Goal: Task Accomplishment & Management: Manage account settings

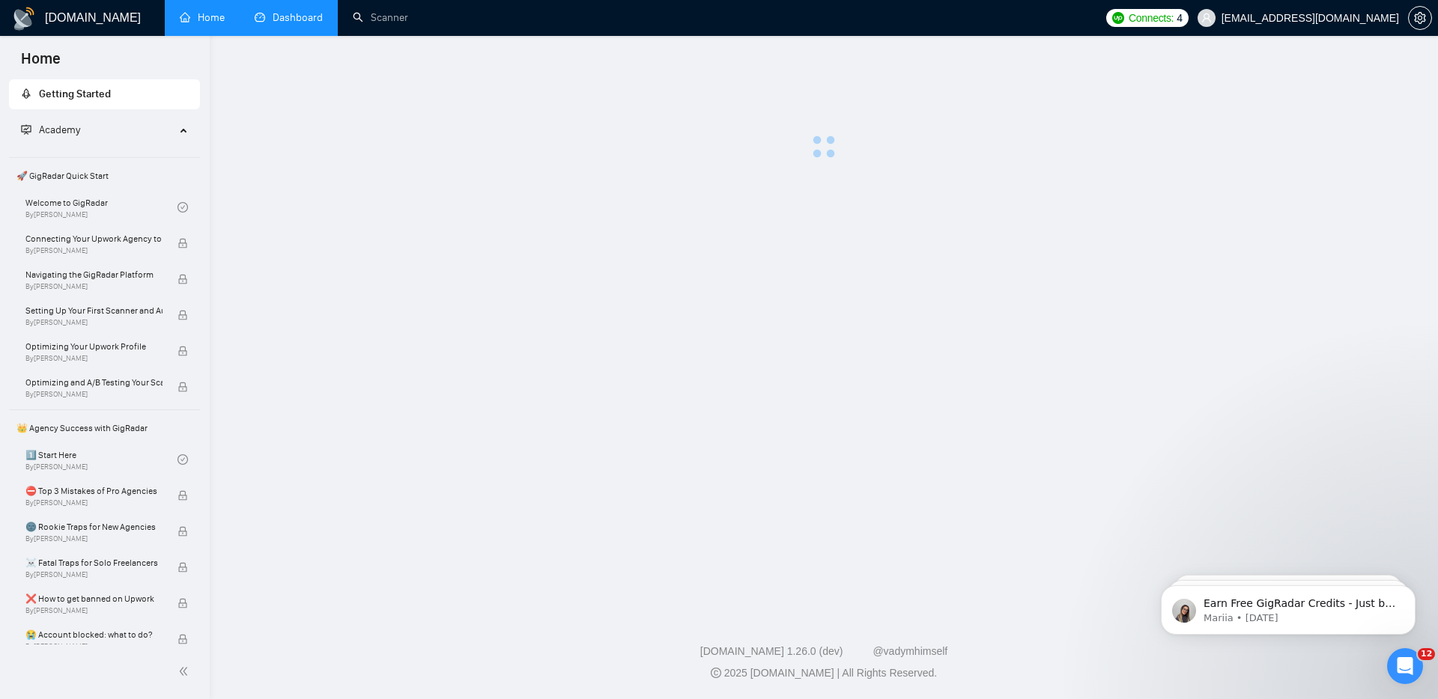
click at [300, 21] on link "Dashboard" at bounding box center [289, 17] width 68 height 13
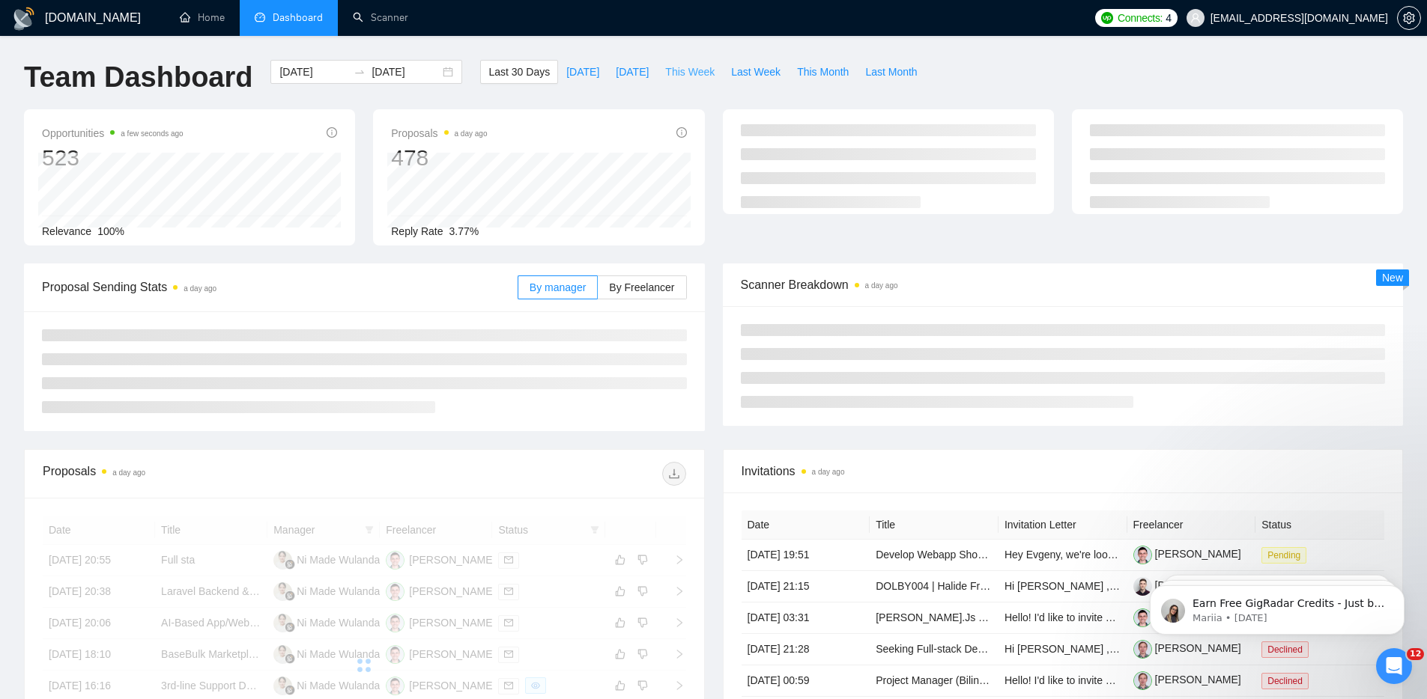
click at [691, 76] on span "This Week" at bounding box center [689, 72] width 49 height 16
type input "[DATE]"
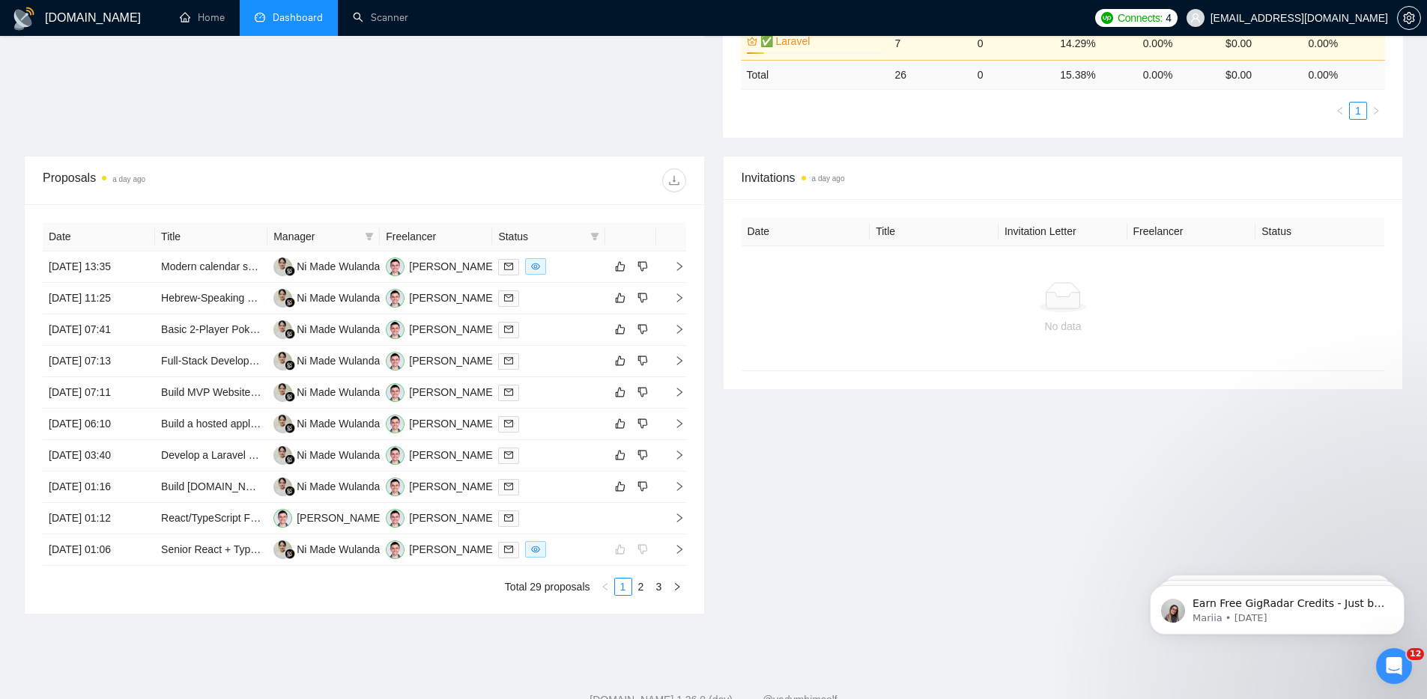
scroll to position [510, 0]
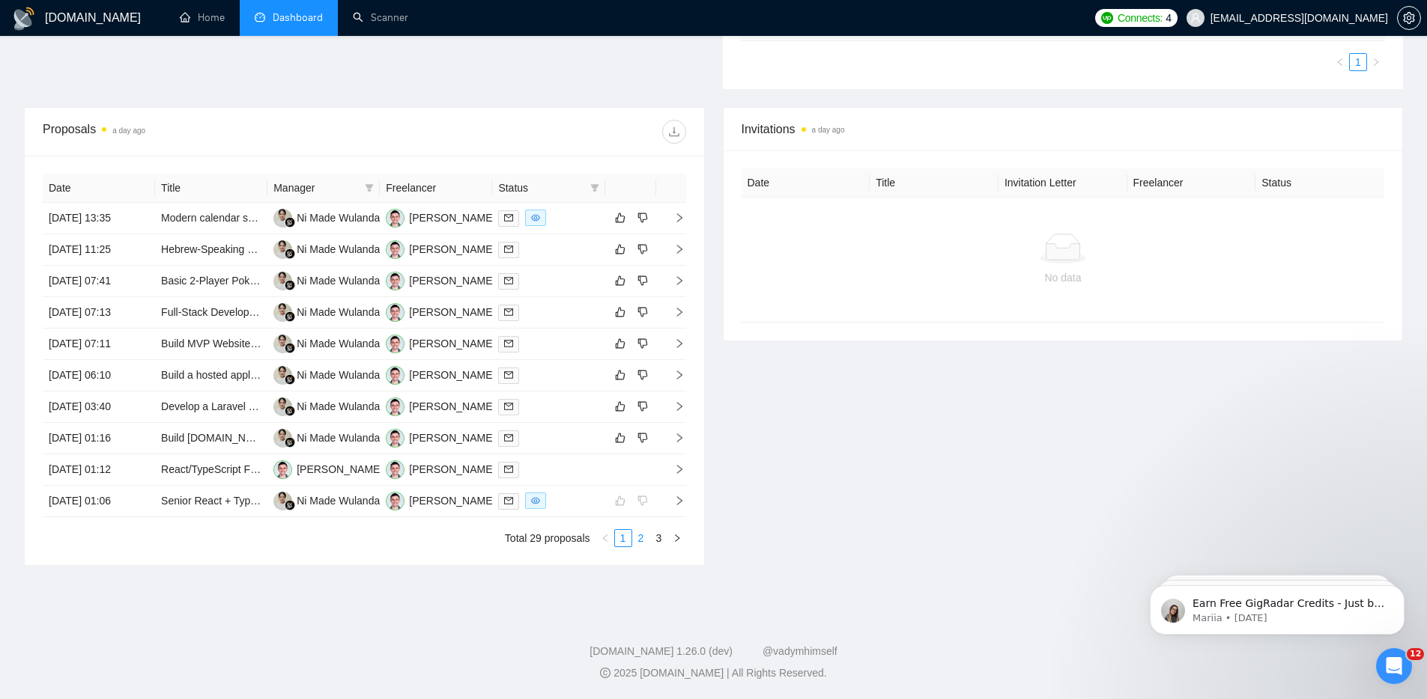
click at [646, 538] on link "2" at bounding box center [641, 538] width 16 height 16
click at [660, 540] on link "3" at bounding box center [659, 538] width 16 height 16
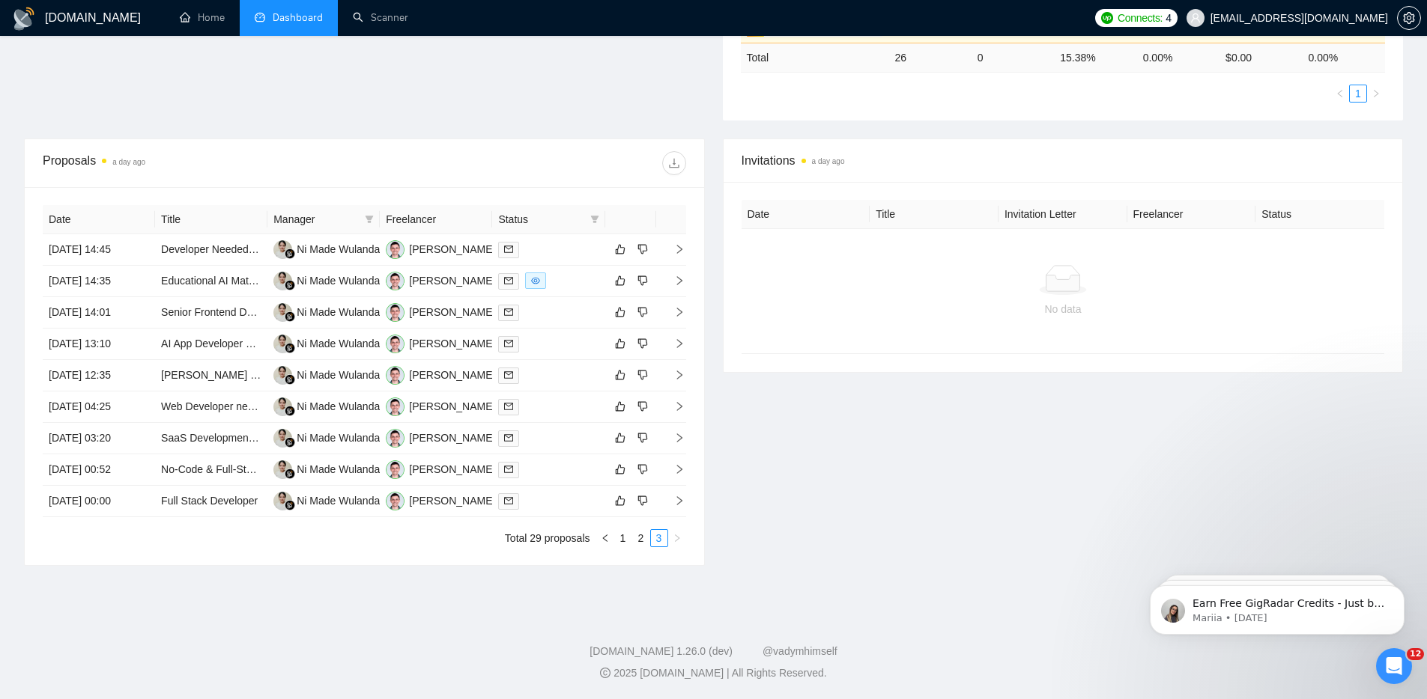
scroll to position [478, 0]
click at [621, 541] on link "1" at bounding box center [623, 538] width 16 height 16
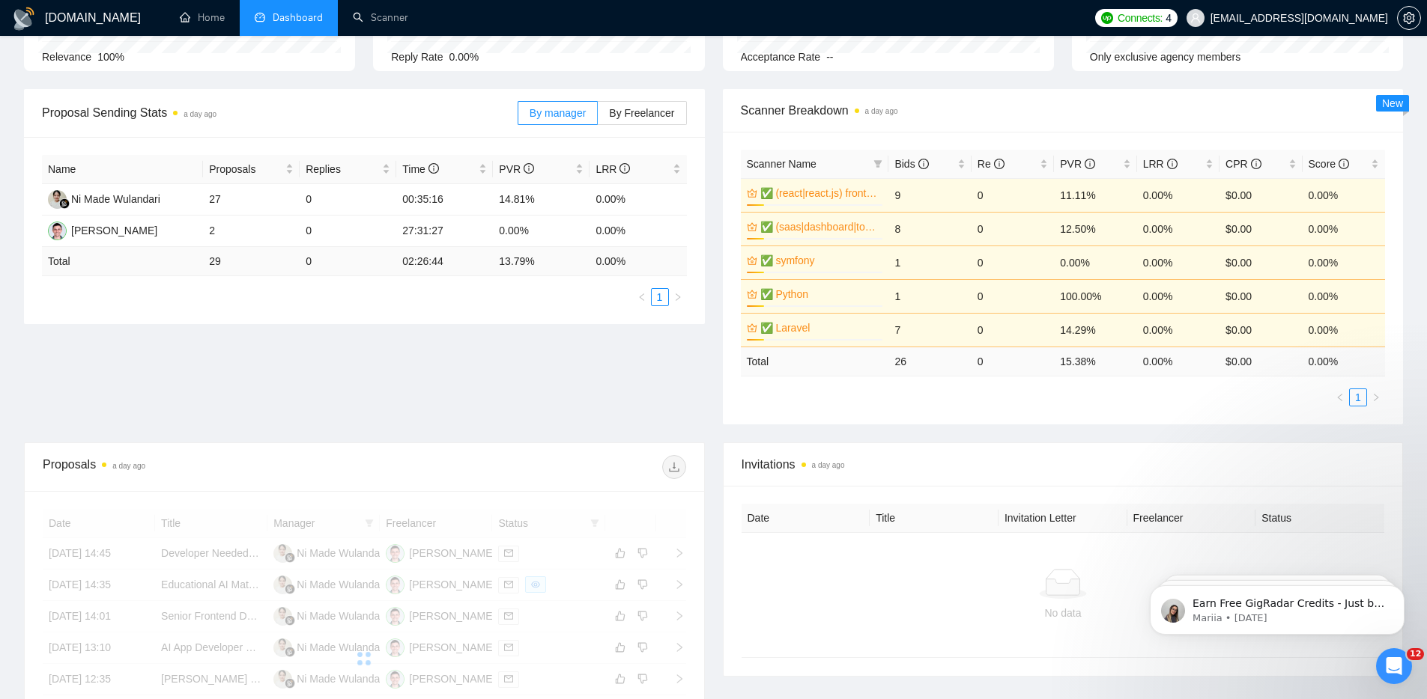
scroll to position [0, 0]
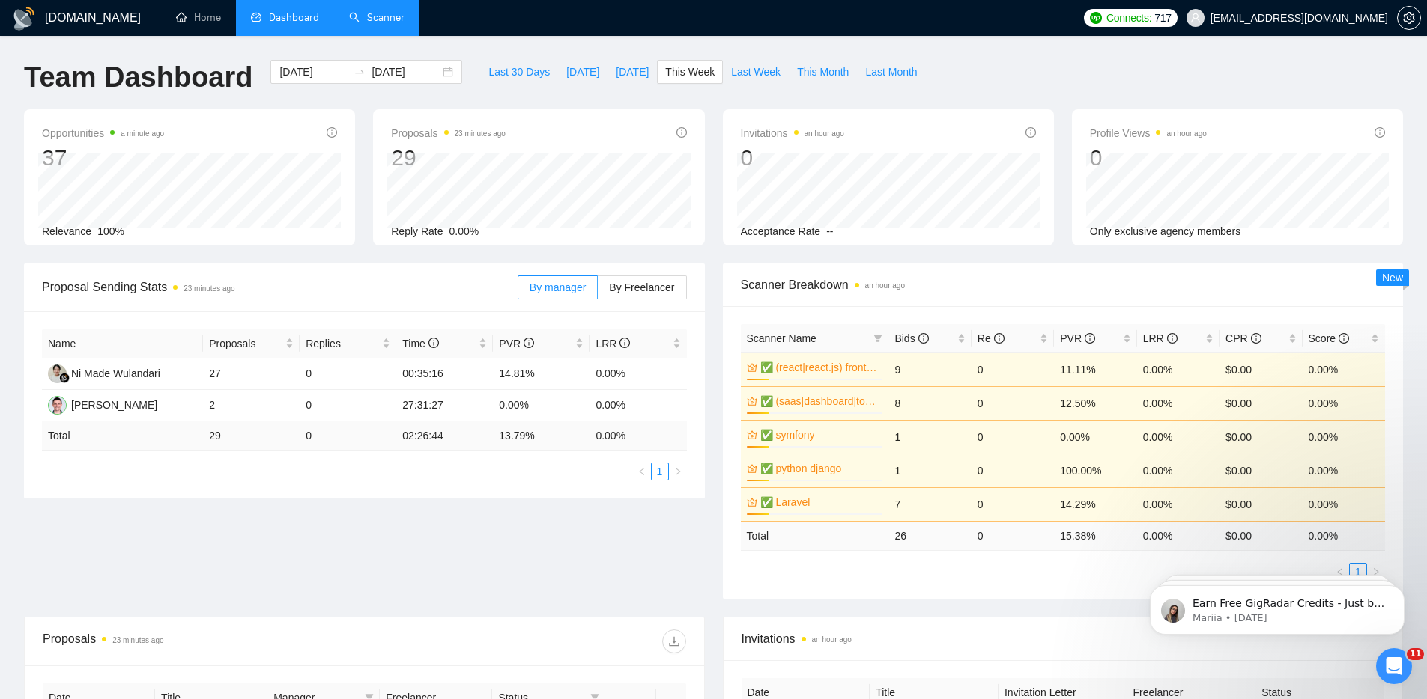
click at [380, 24] on link "Scanner" at bounding box center [376, 17] width 55 height 13
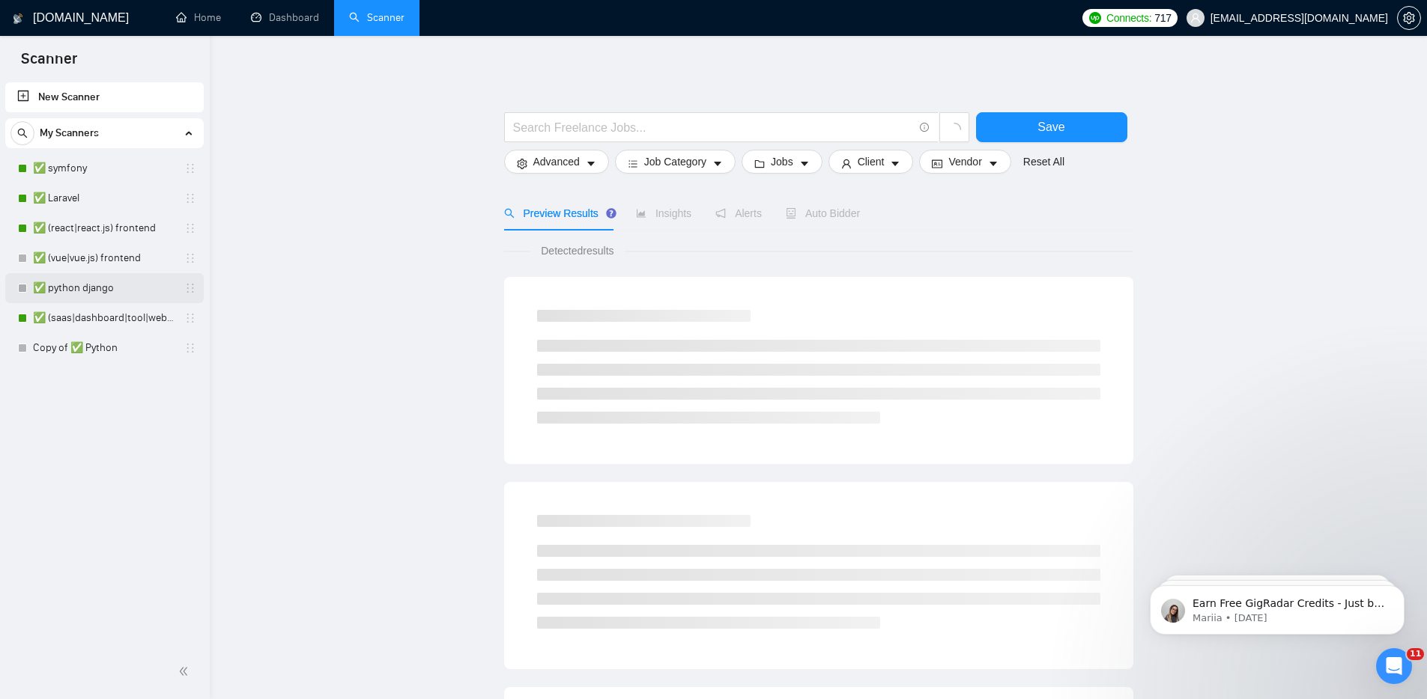
click at [105, 295] on link "✅ python django" at bounding box center [104, 288] width 142 height 30
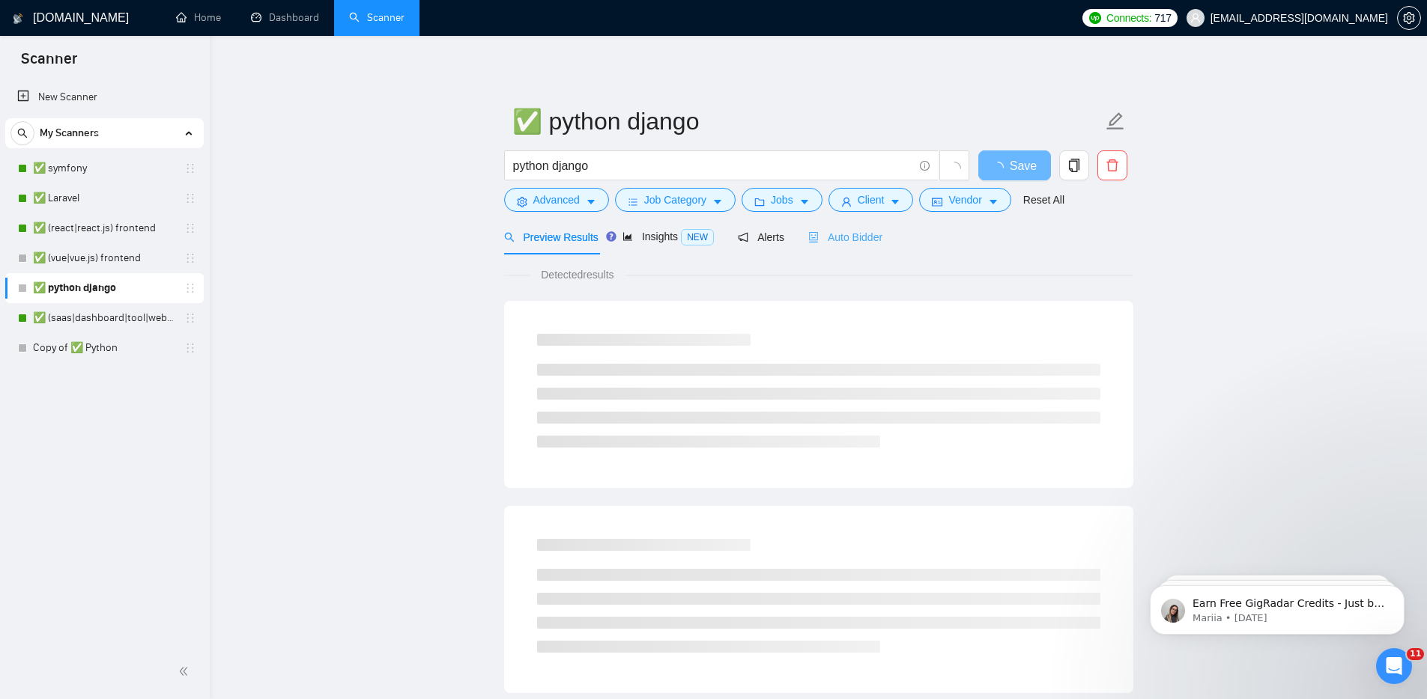
click at [854, 249] on div "Auto Bidder" at bounding box center [845, 236] width 74 height 35
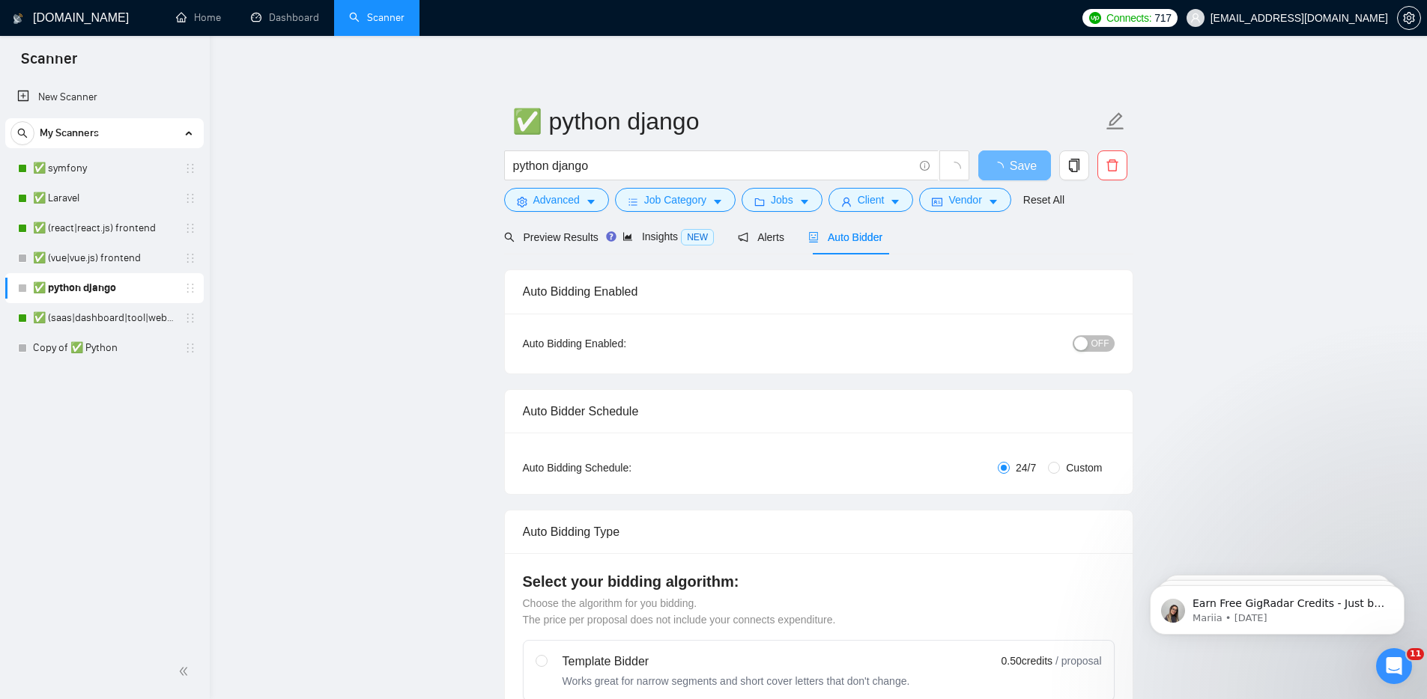
checkbox input "true"
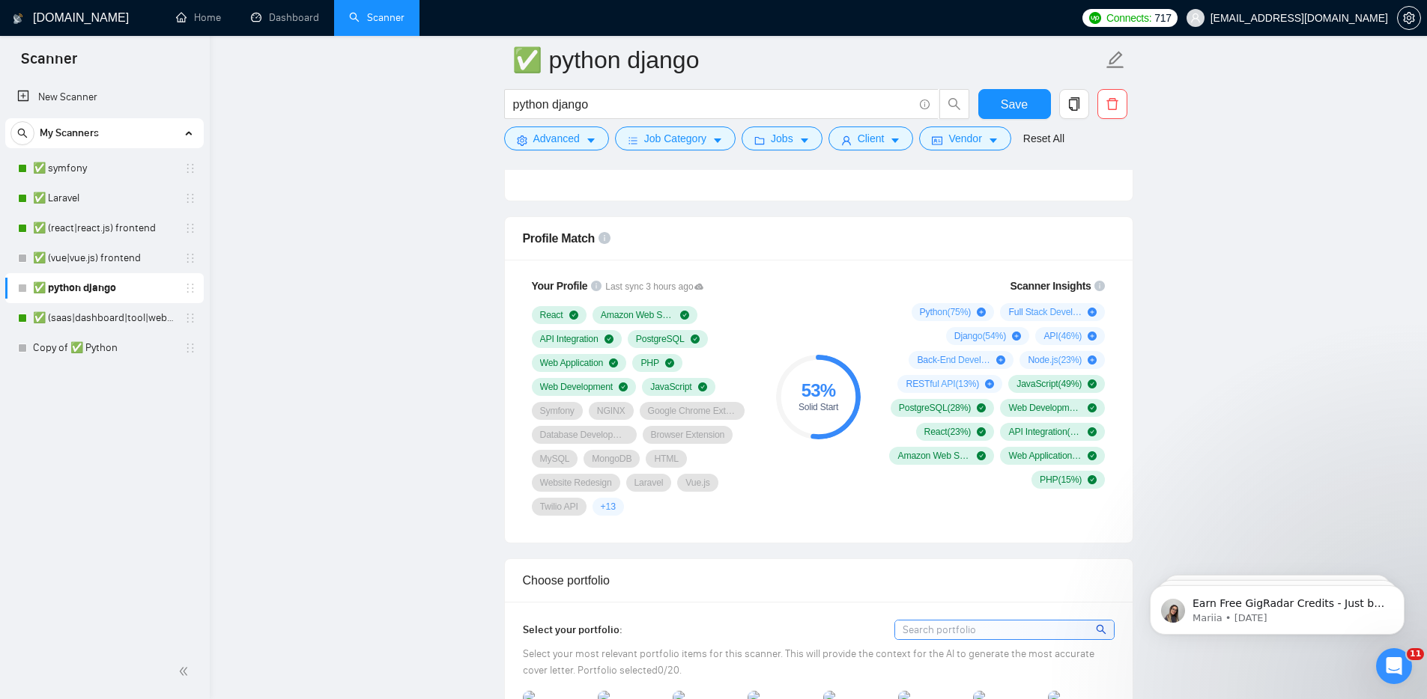
scroll to position [872, 0]
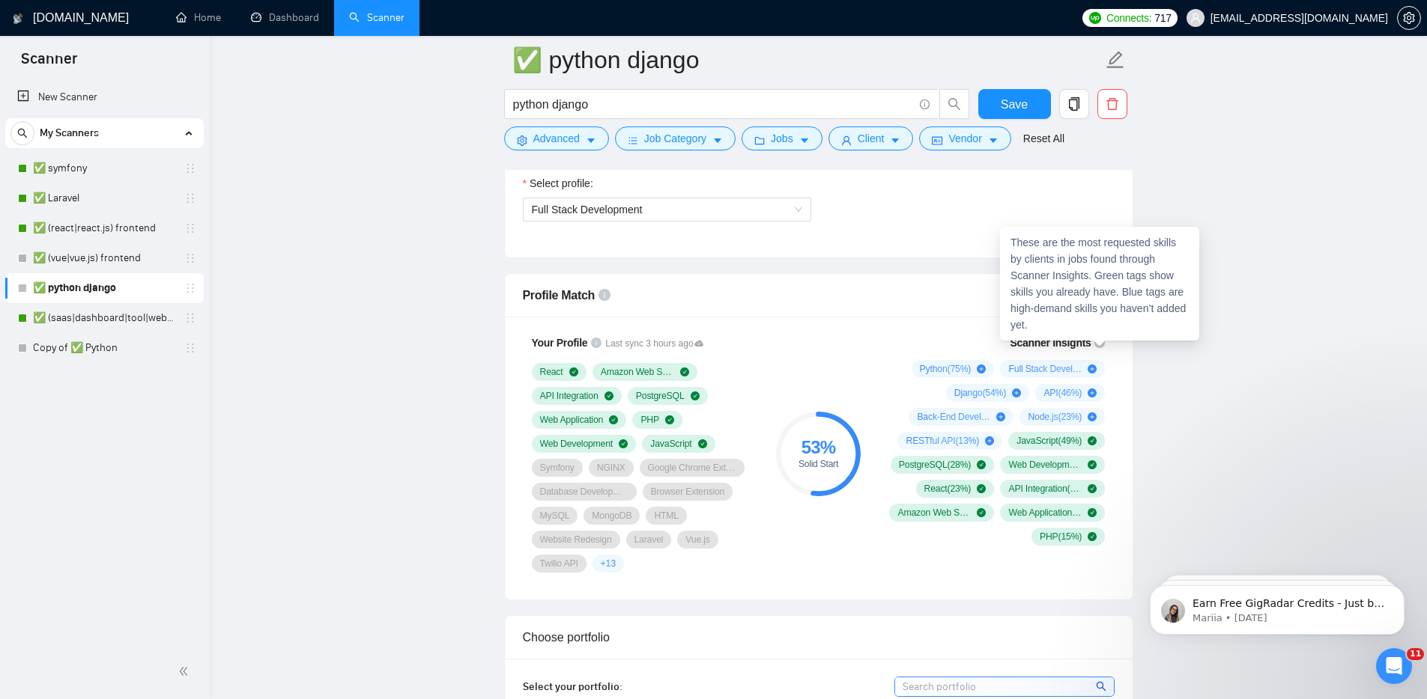
click at [1100, 344] on icon "info-circle" at bounding box center [1099, 343] width 10 height 10
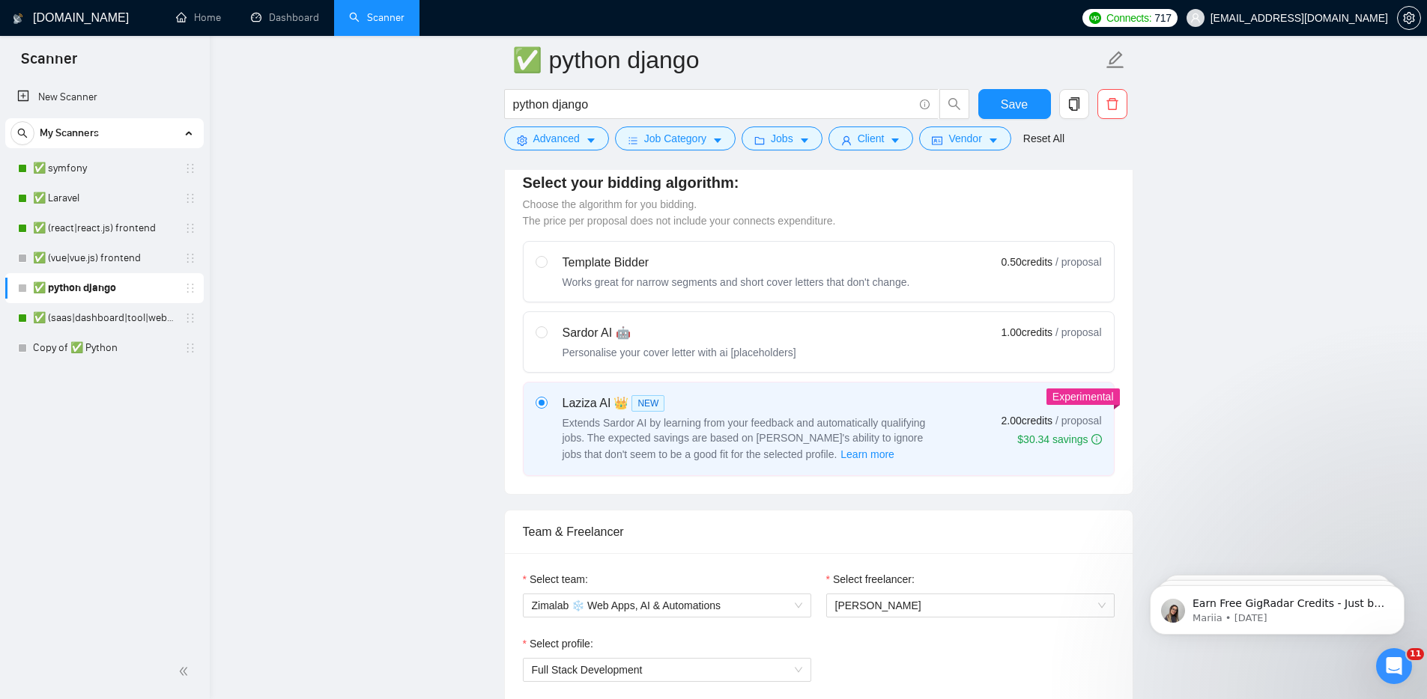
scroll to position [642, 0]
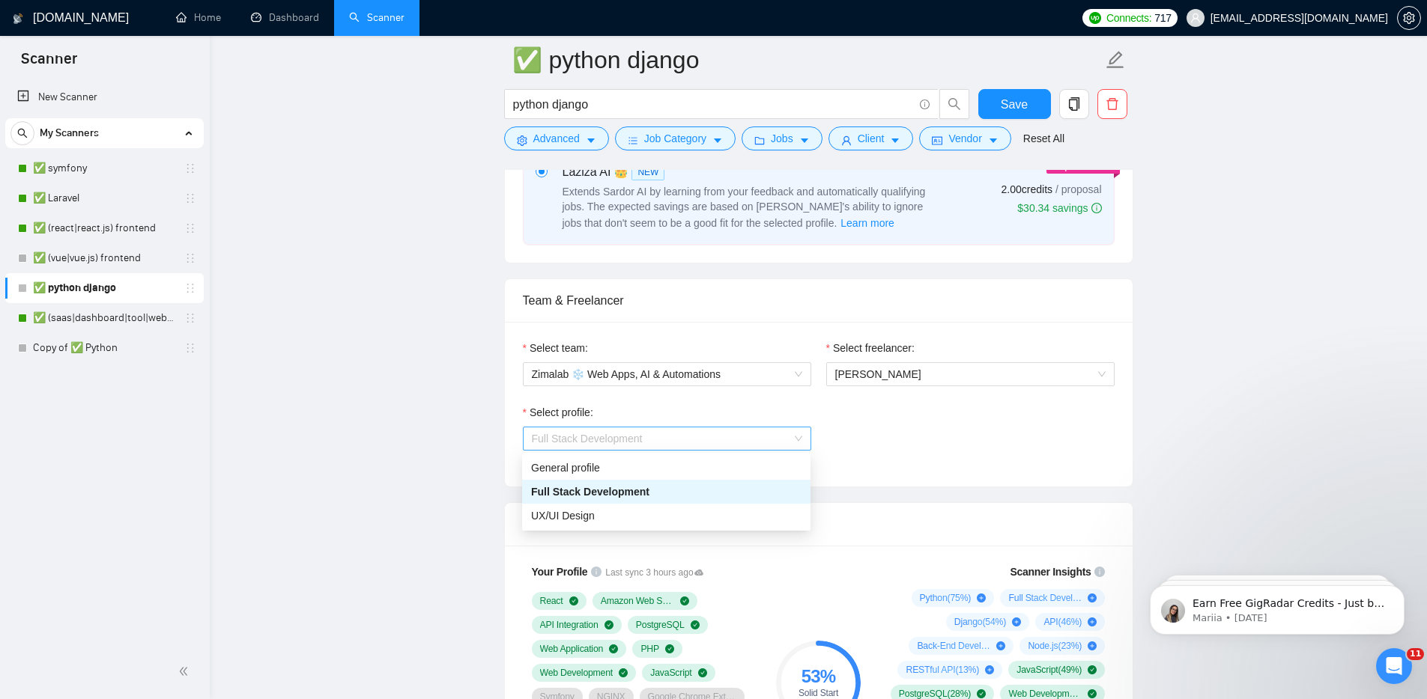
click at [760, 446] on span "Full Stack Development" at bounding box center [667, 439] width 270 height 22
click at [620, 475] on div "General profile" at bounding box center [666, 468] width 270 height 16
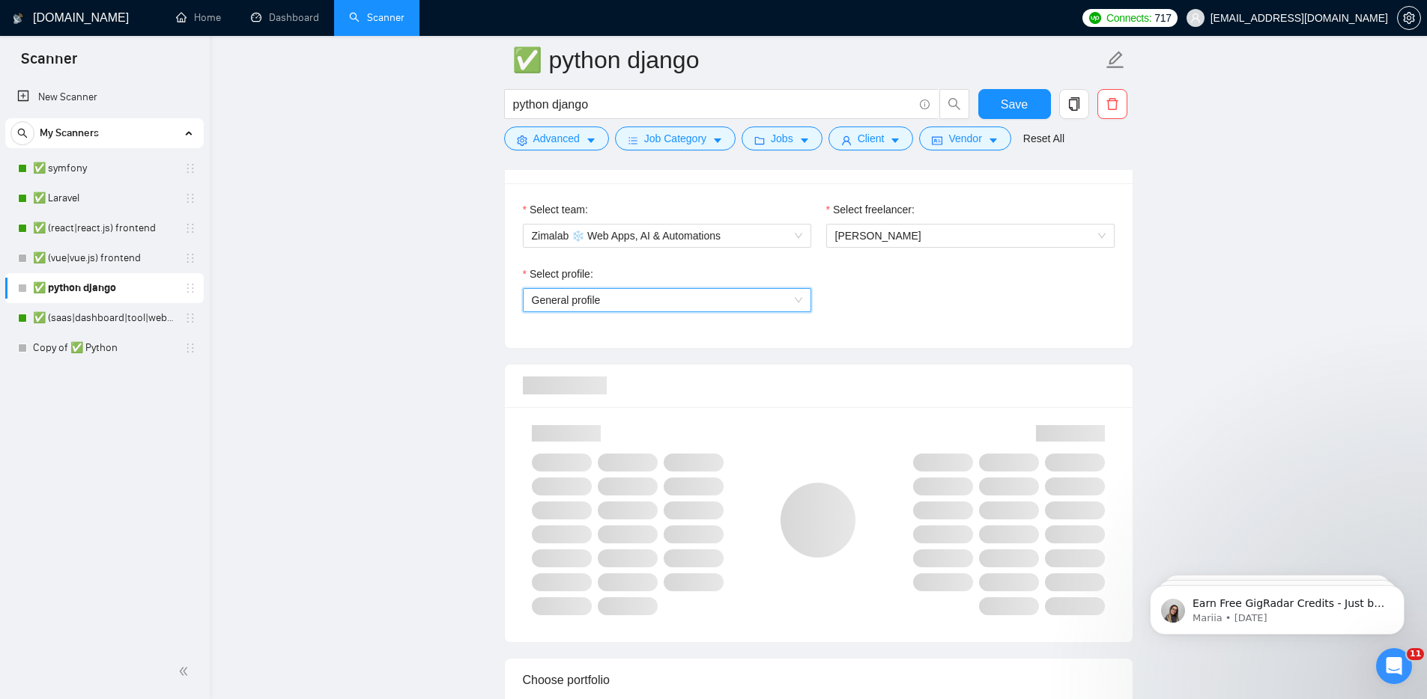
scroll to position [783, 0]
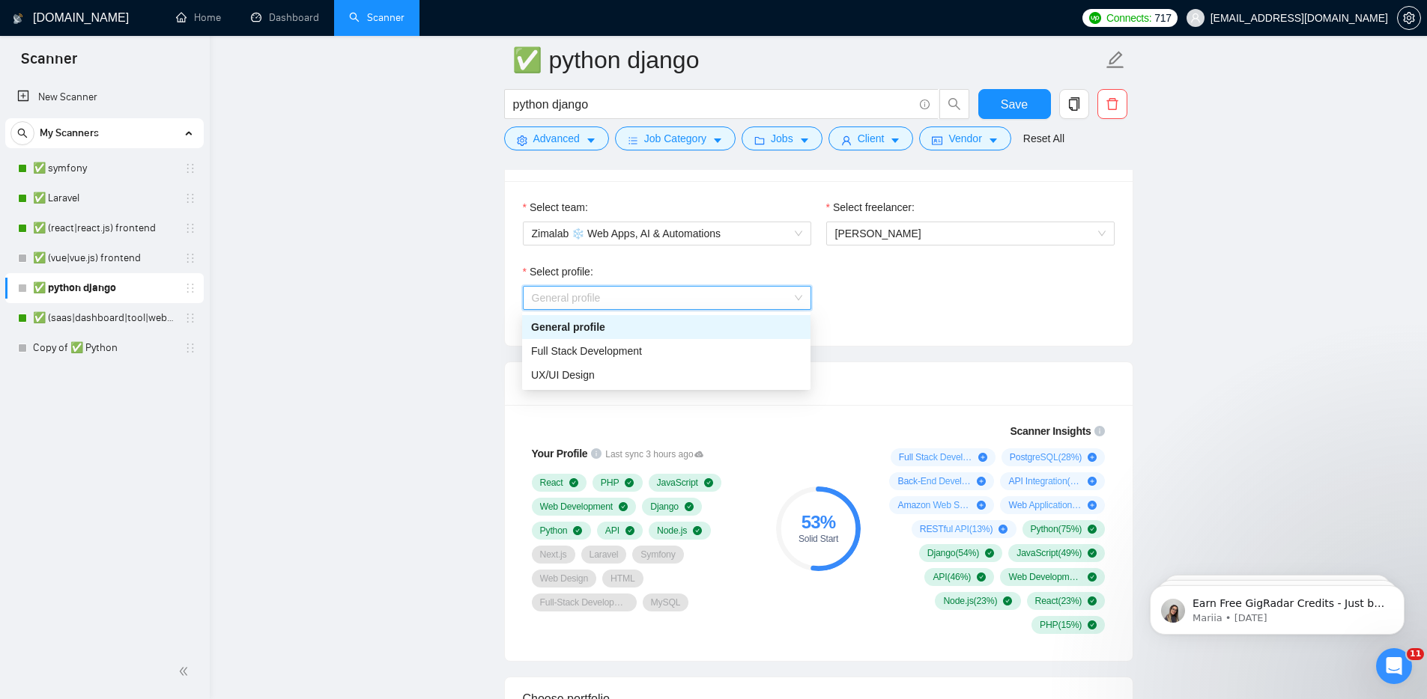
click at [776, 303] on span "General profile" at bounding box center [667, 298] width 270 height 22
click at [671, 346] on div "Full Stack Development" at bounding box center [666, 351] width 270 height 16
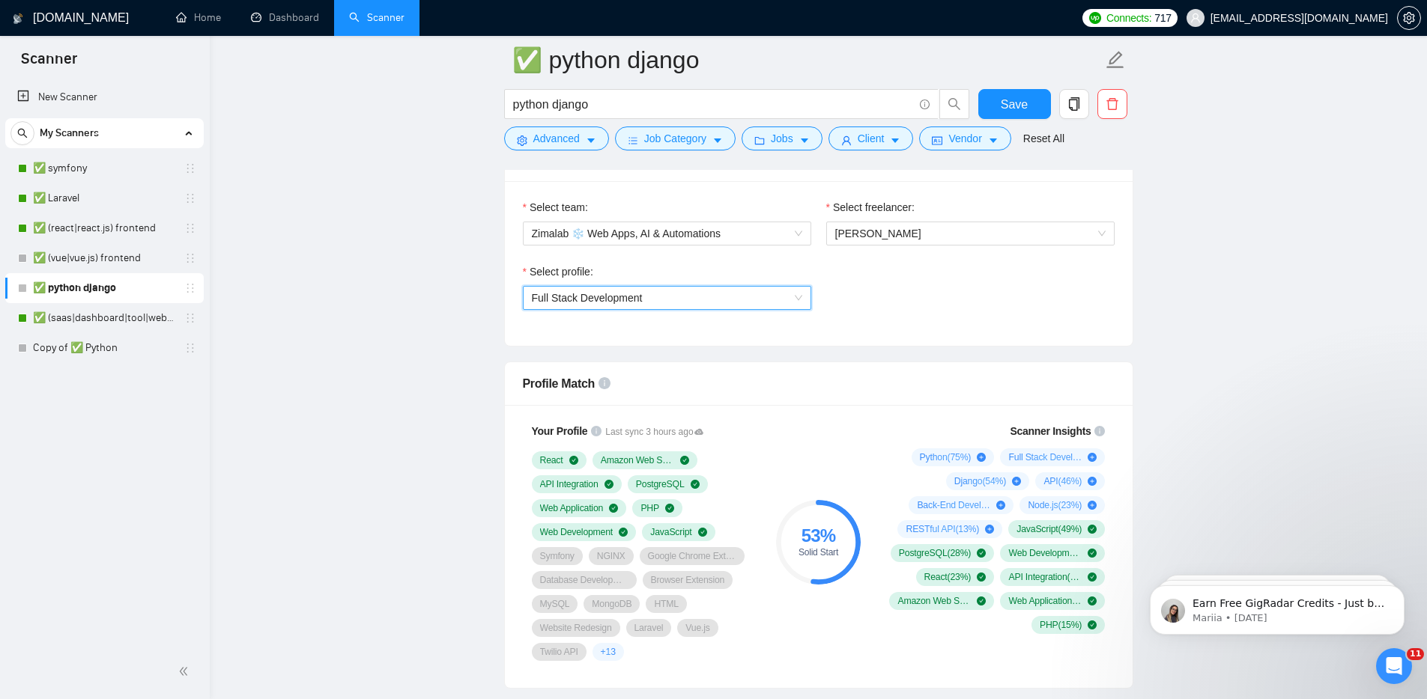
click at [703, 437] on span "Last sync 3 hours ago" at bounding box center [654, 432] width 98 height 14
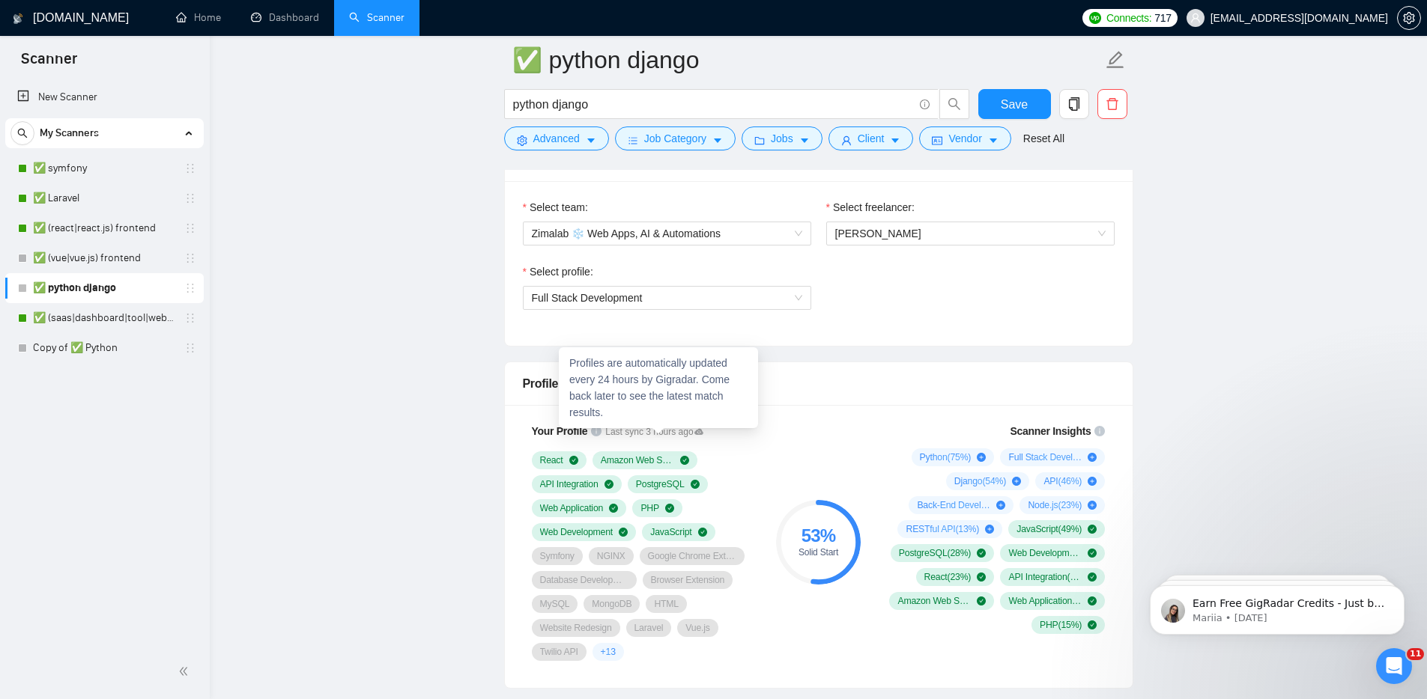
click at [703, 434] on icon at bounding box center [698, 432] width 9 height 9
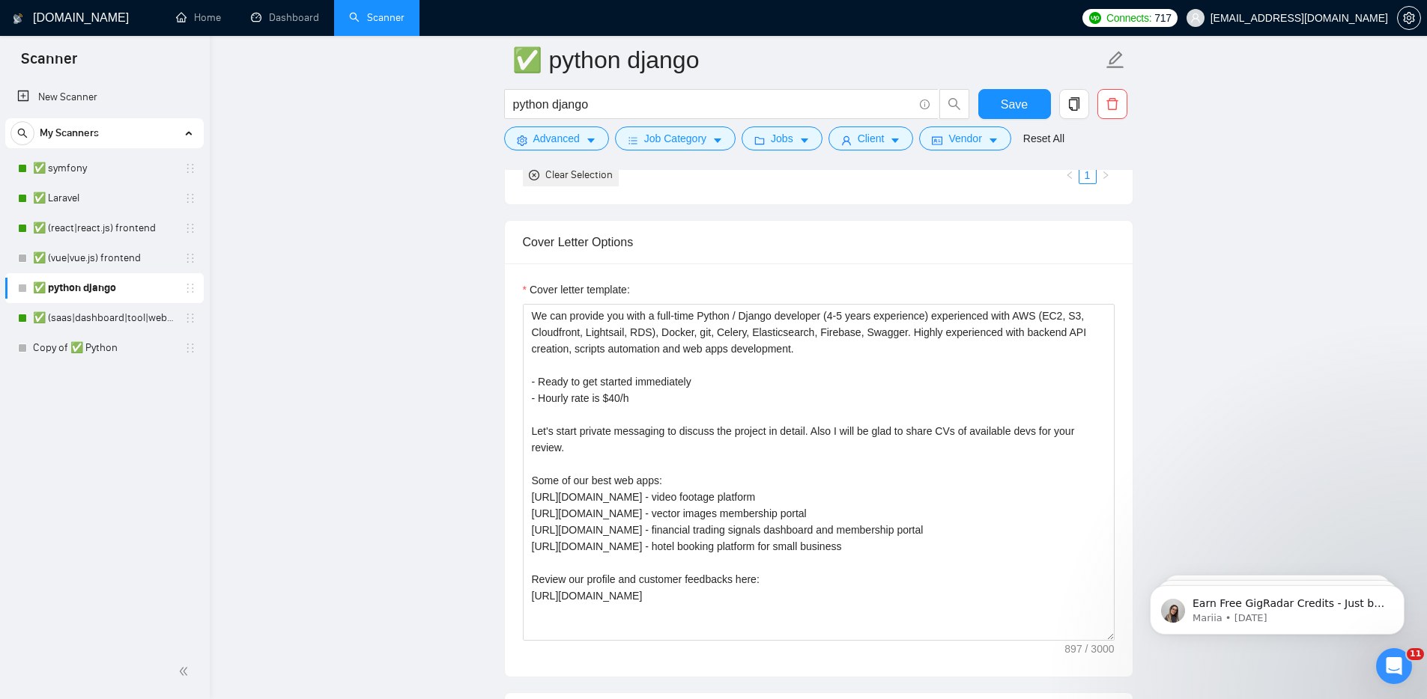
scroll to position [0, 0]
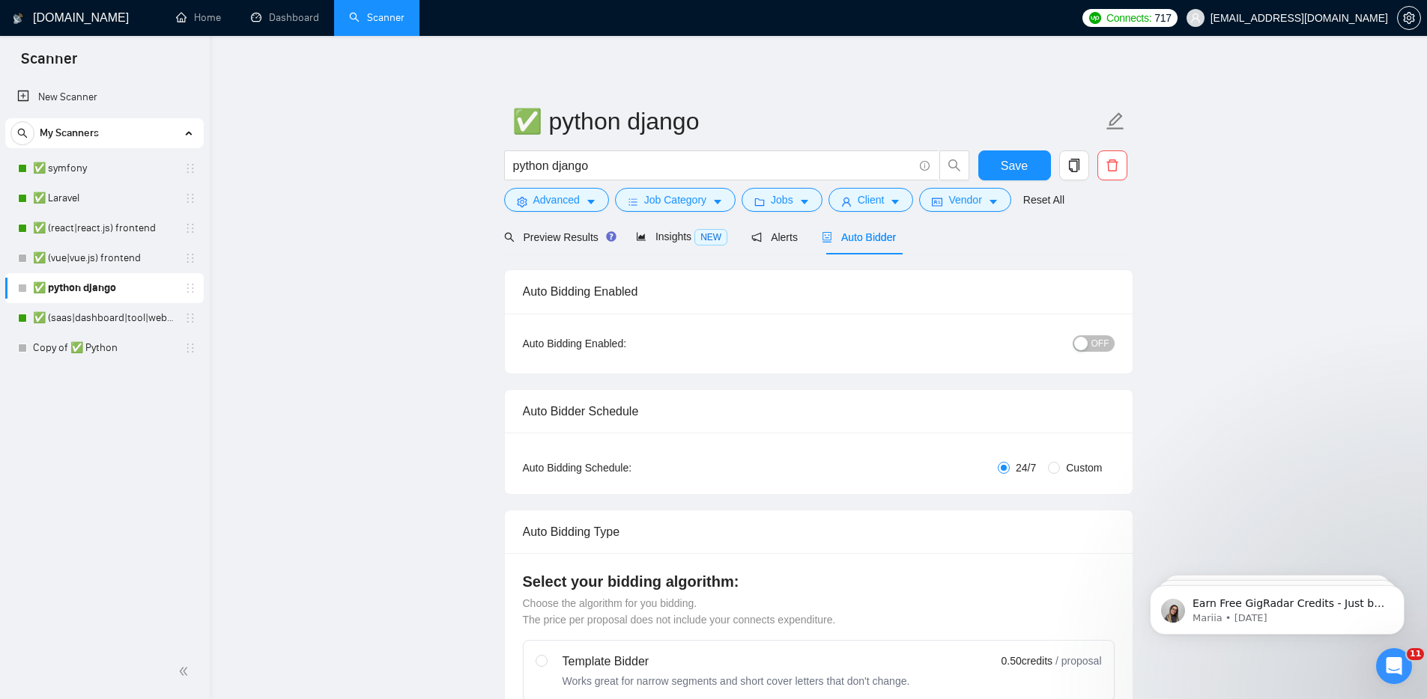
click at [1072, 355] on div "Auto Bidding Enabled: OFF" at bounding box center [819, 344] width 628 height 60
click at [1087, 345] on button "OFF" at bounding box center [1093, 343] width 42 height 16
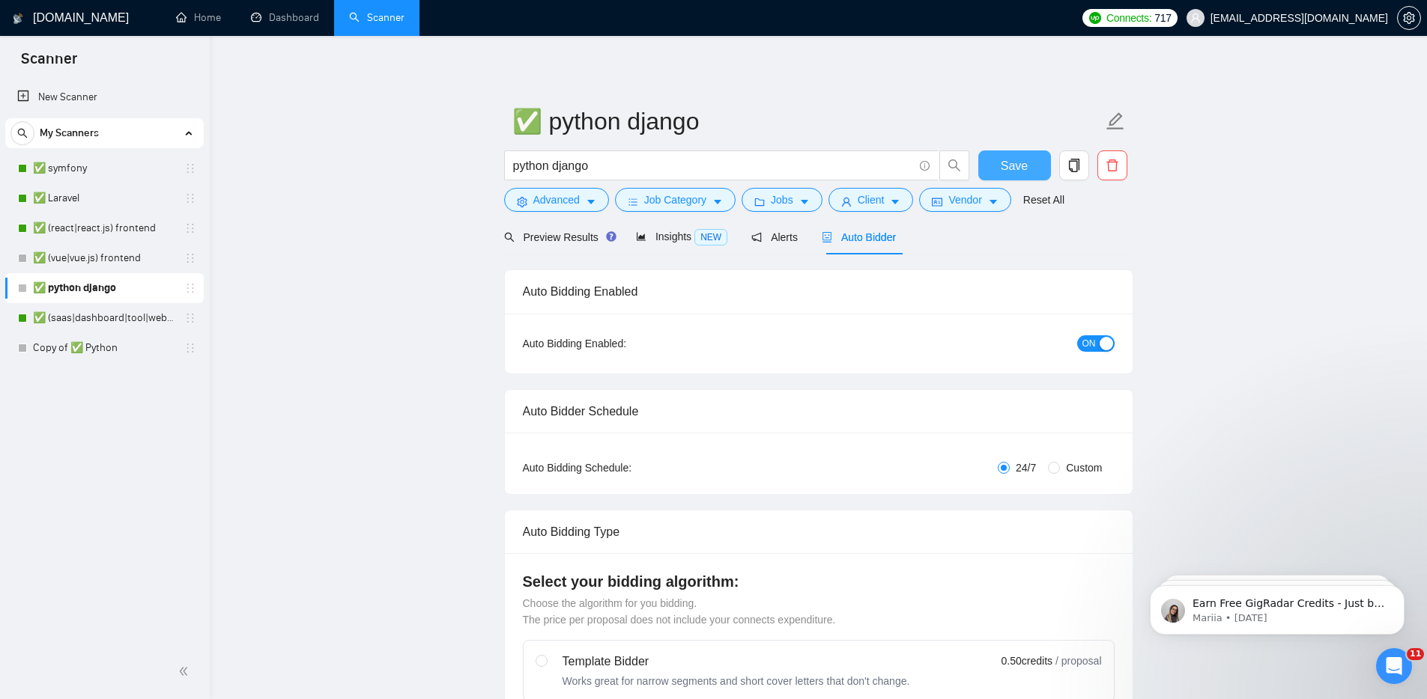
click at [990, 159] on button "Save" at bounding box center [1014, 166] width 73 height 30
